Goal: Task Accomplishment & Management: Manage account settings

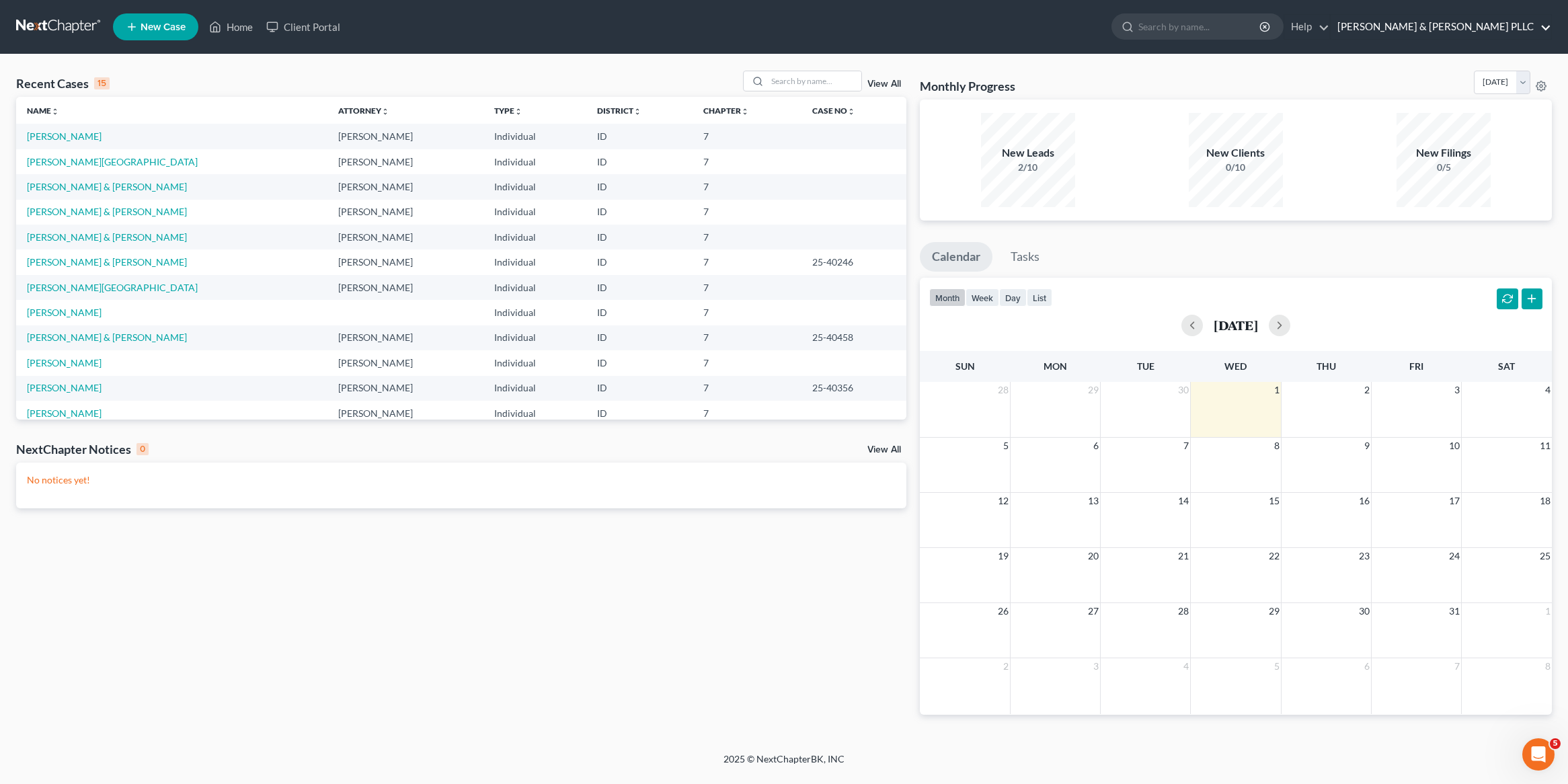
click at [1466, 30] on link "[PERSON_NAME] & [PERSON_NAME] PLLC" at bounding box center [1441, 27] width 221 height 24
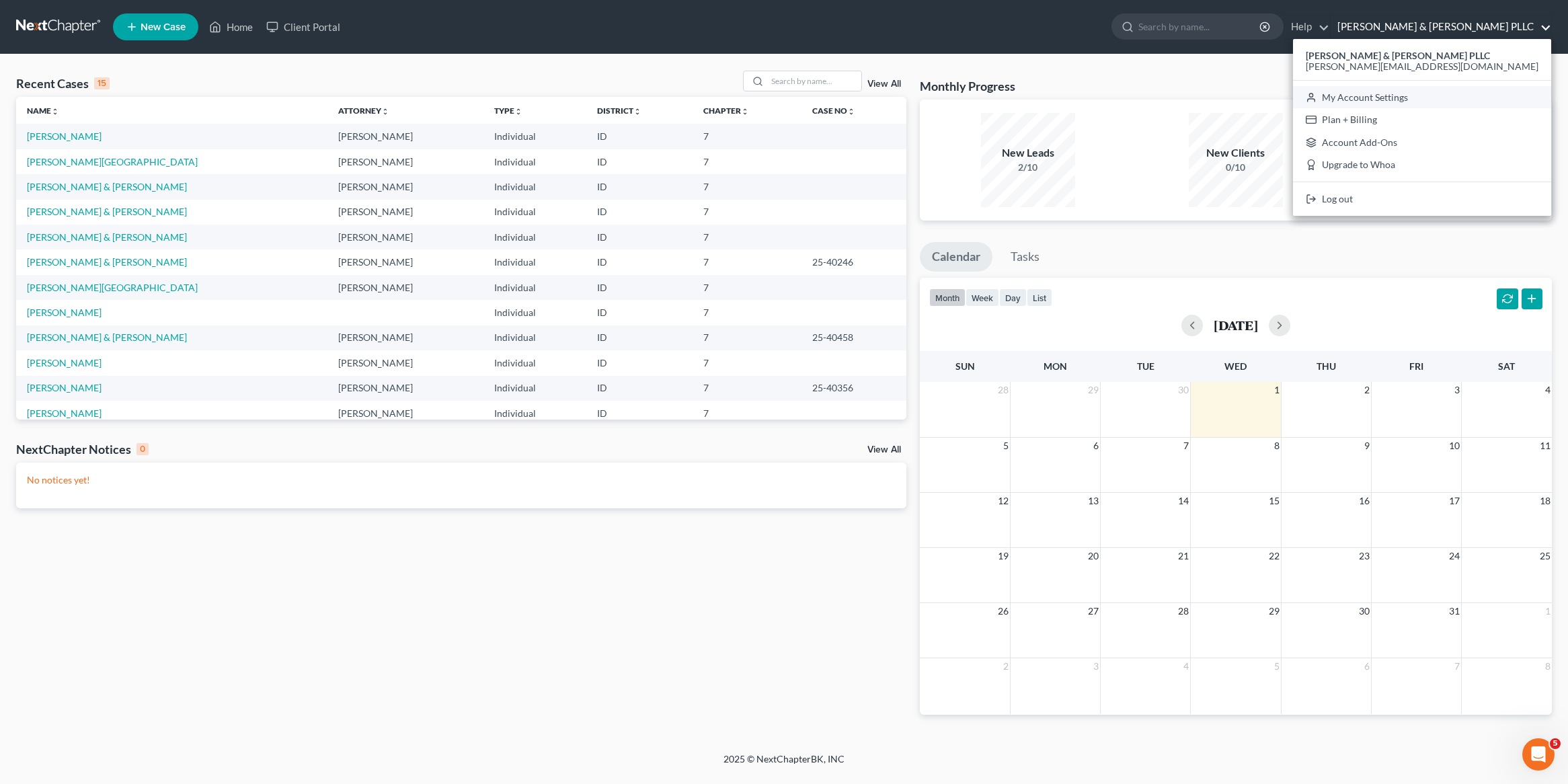
click at [1317, 97] on icon at bounding box center [1311, 97] width 11 height 16
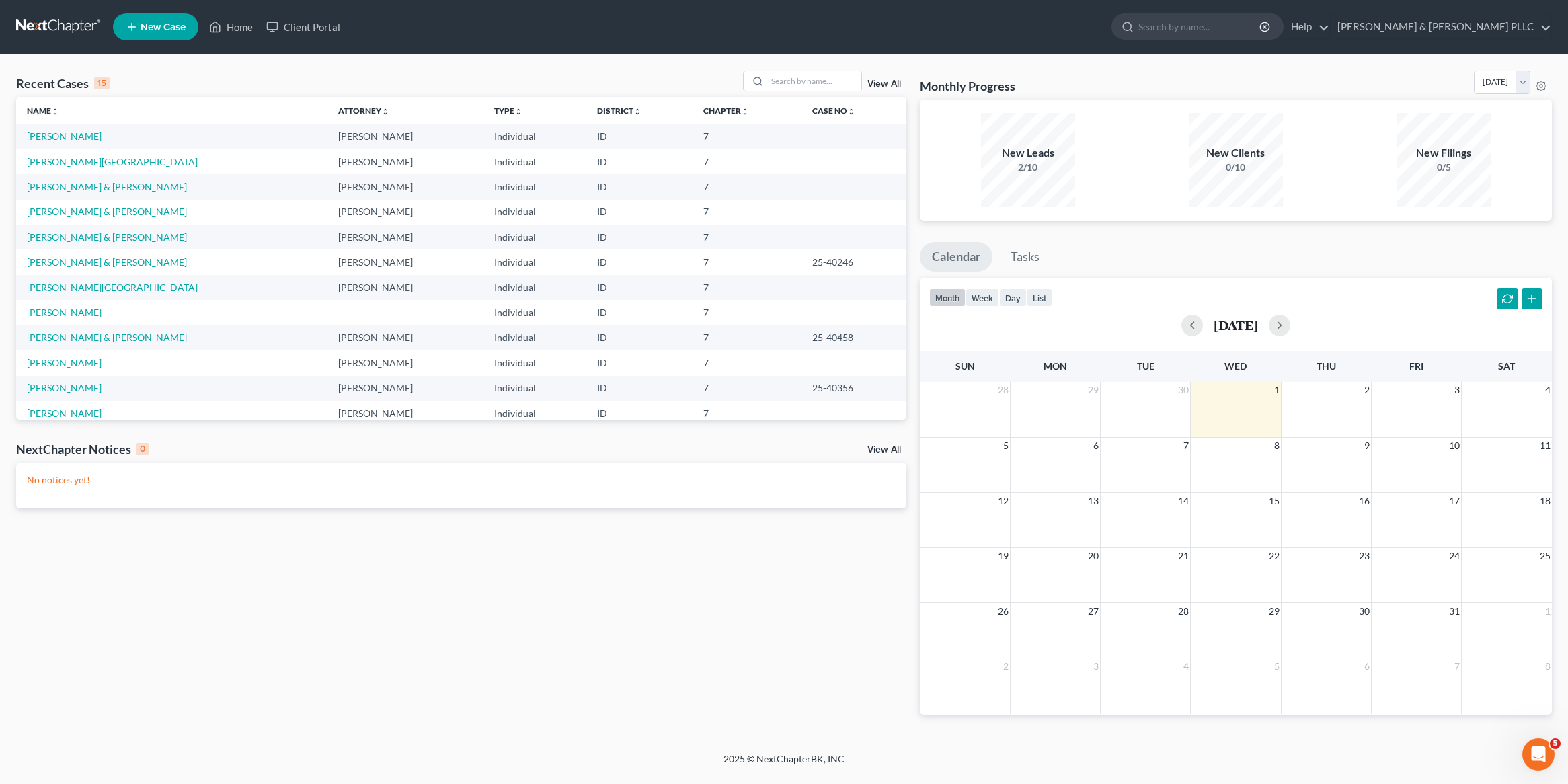
select select "28"
select select "13"
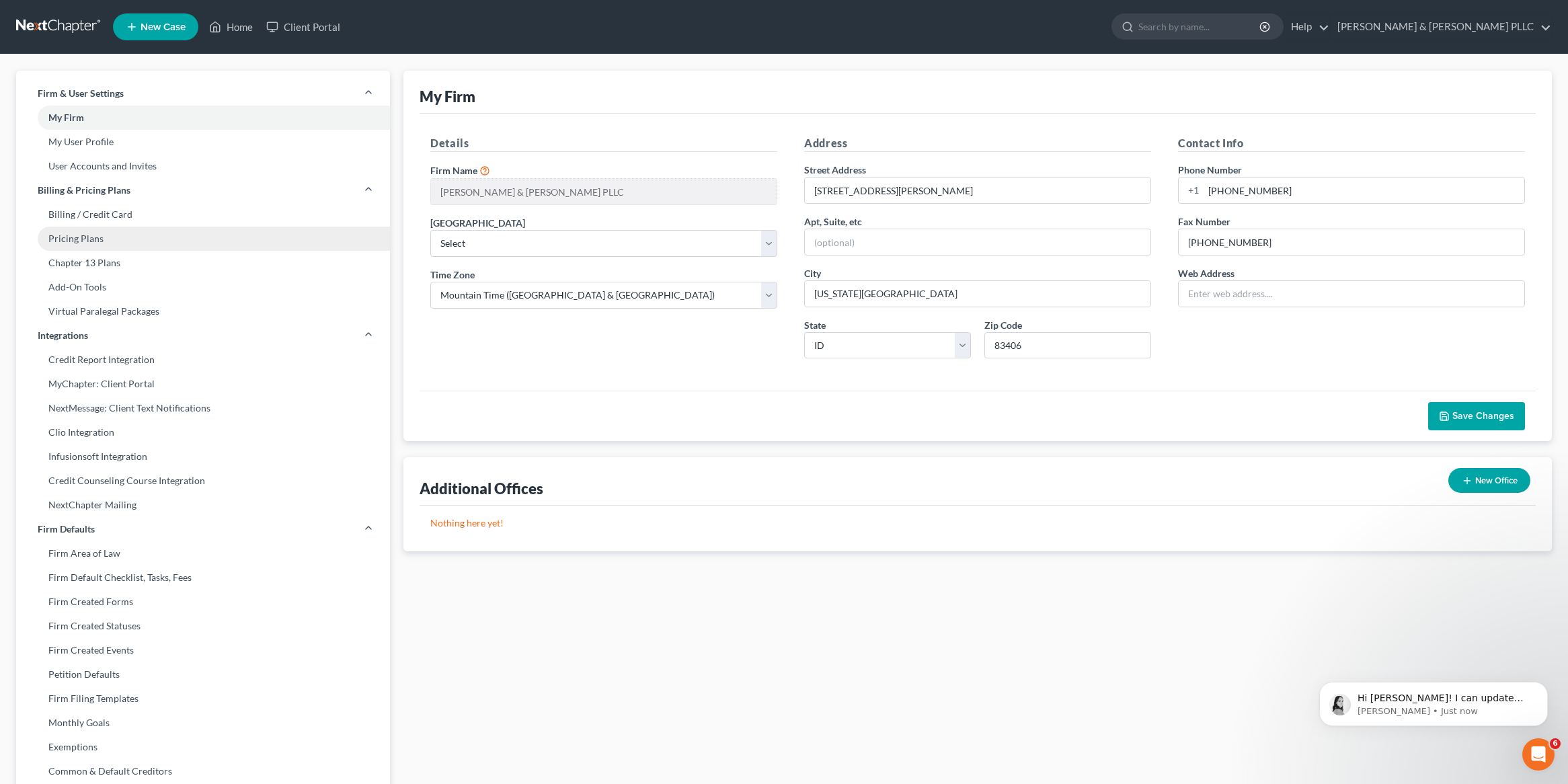
click at [101, 244] on link "Pricing Plans" at bounding box center [202, 239] width 374 height 24
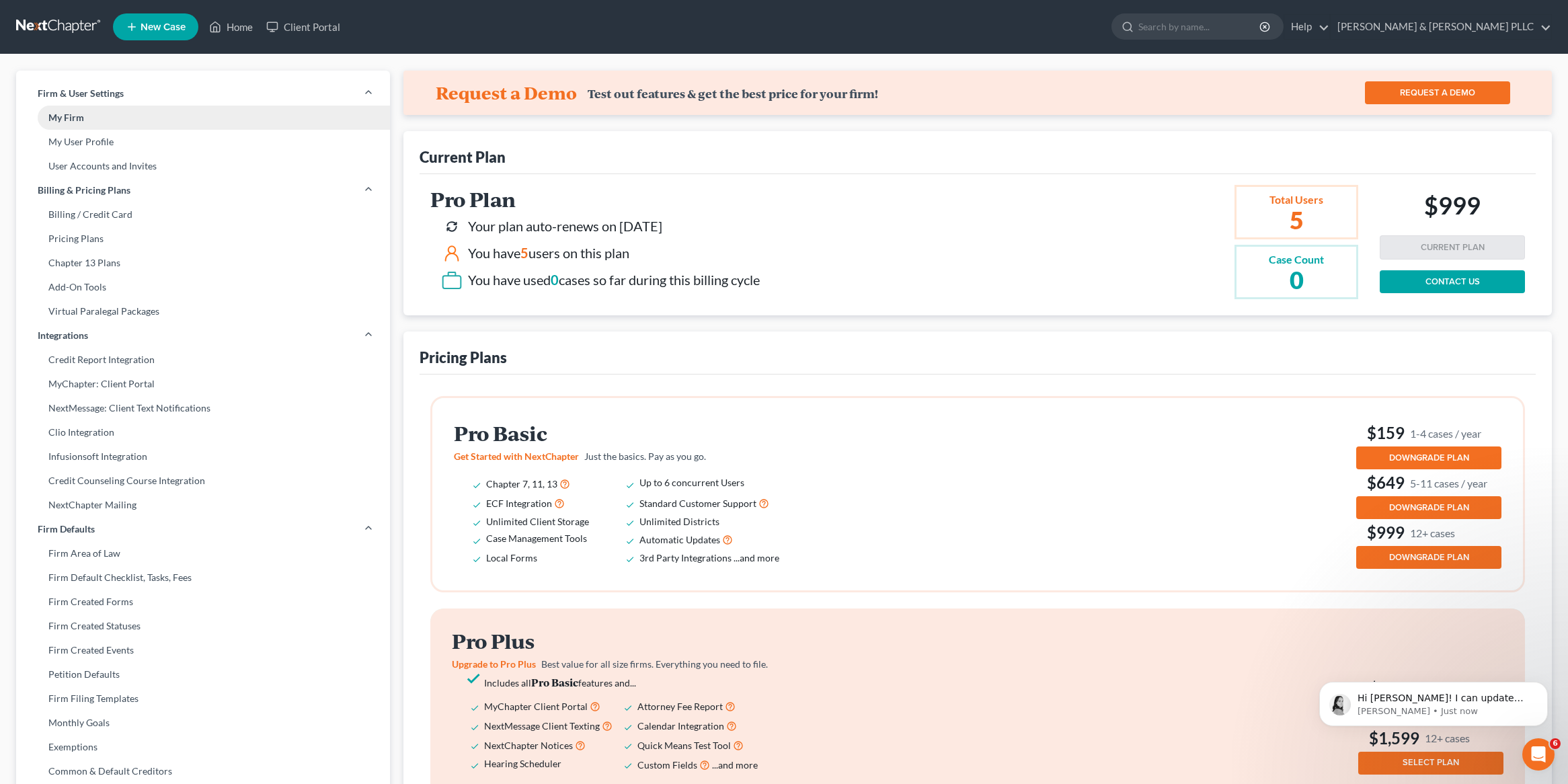
click at [172, 115] on link "My Firm" at bounding box center [202, 118] width 374 height 24
select select "23"
select select "28"
select select "13"
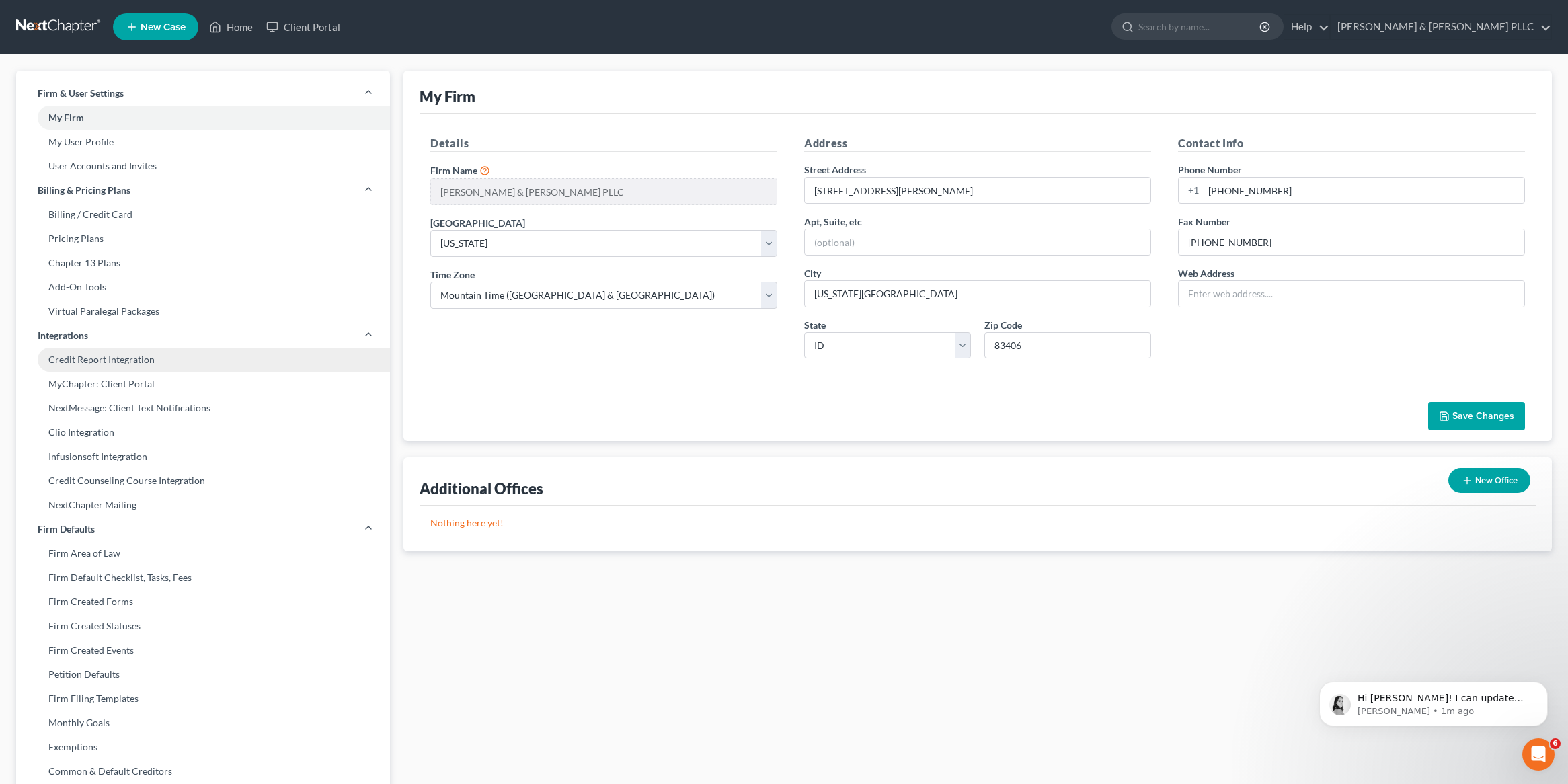
click at [97, 365] on link "Credit Report Integration" at bounding box center [202, 360] width 374 height 24
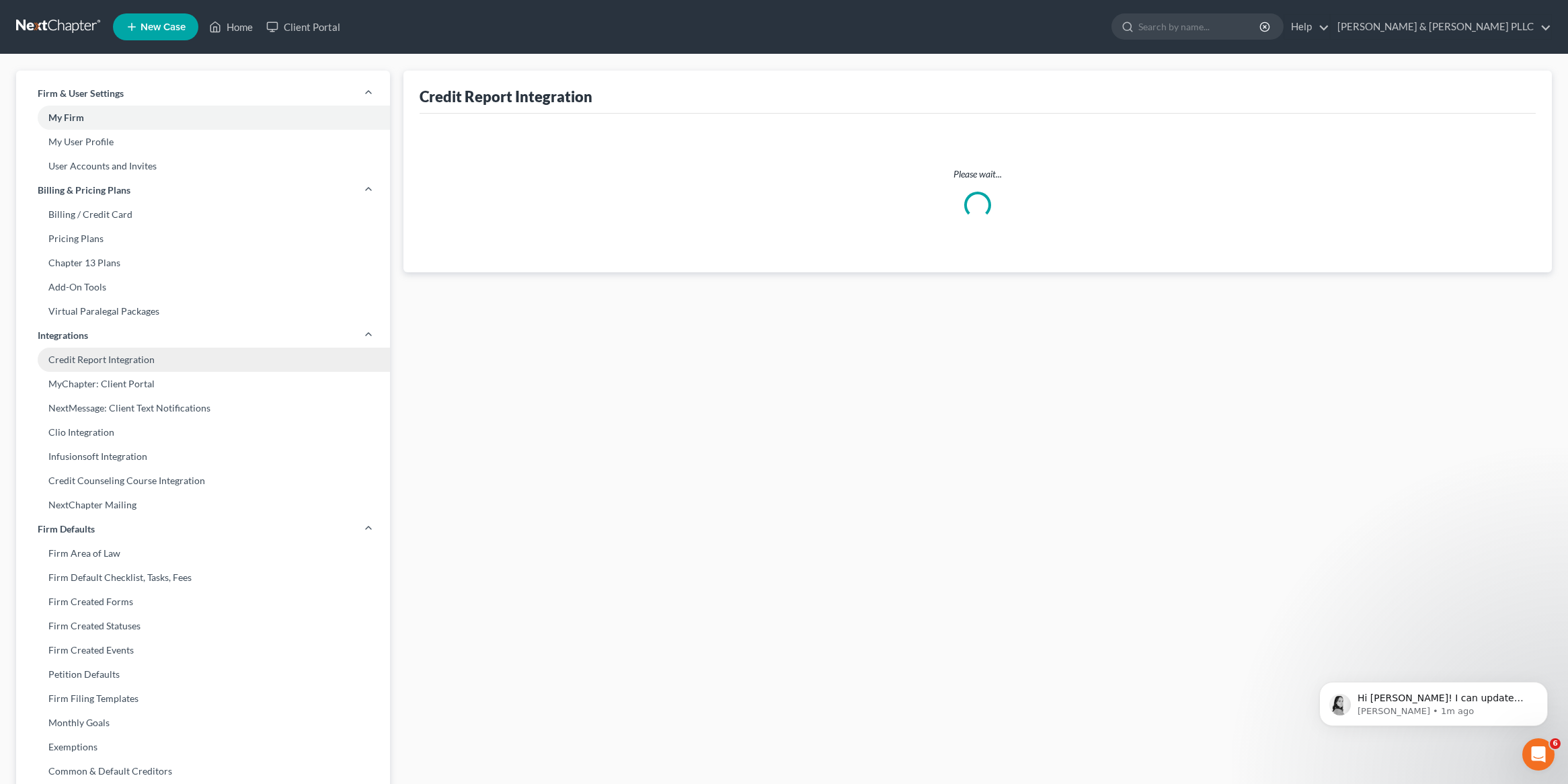
click at [97, 365] on link "Credit Report Integration" at bounding box center [202, 360] width 374 height 24
